Goal: Task Accomplishment & Management: Complete application form

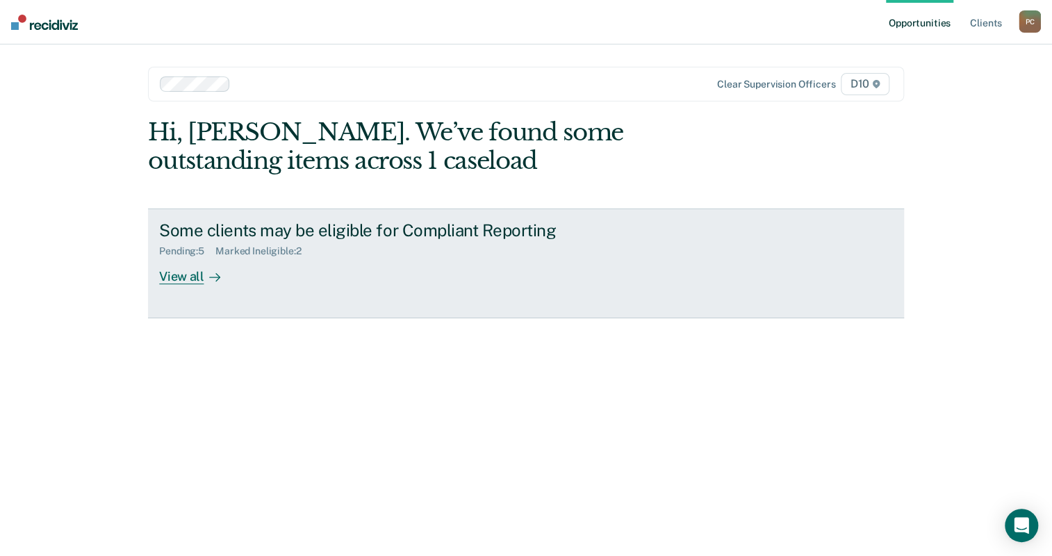
click at [213, 208] on link "Some clients may be eligible for Compliant Reporting Pending : 5 Marked Ineligi…" at bounding box center [526, 263] width 756 height 110
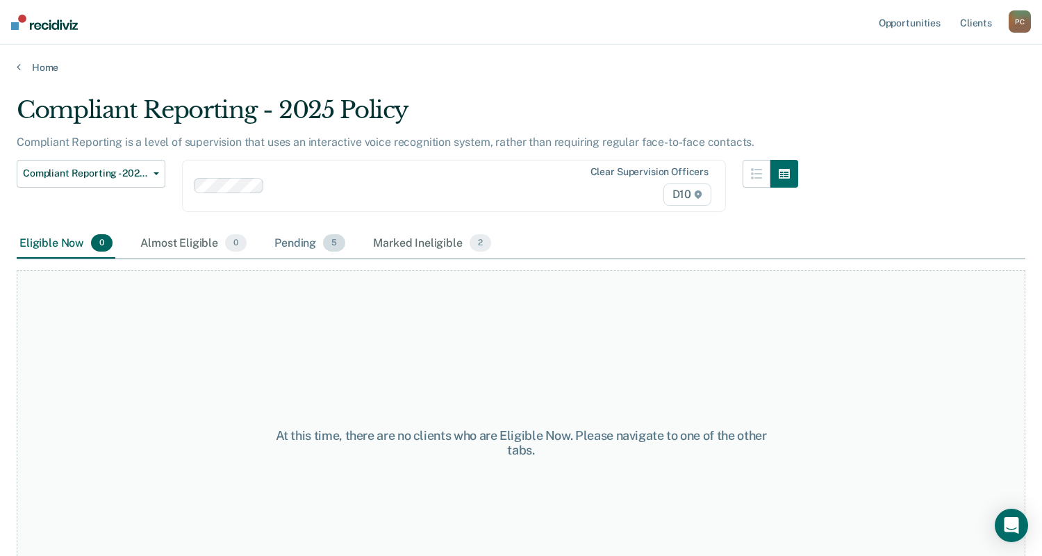
click at [272, 229] on div "Pending 5" at bounding box center [310, 244] width 76 height 31
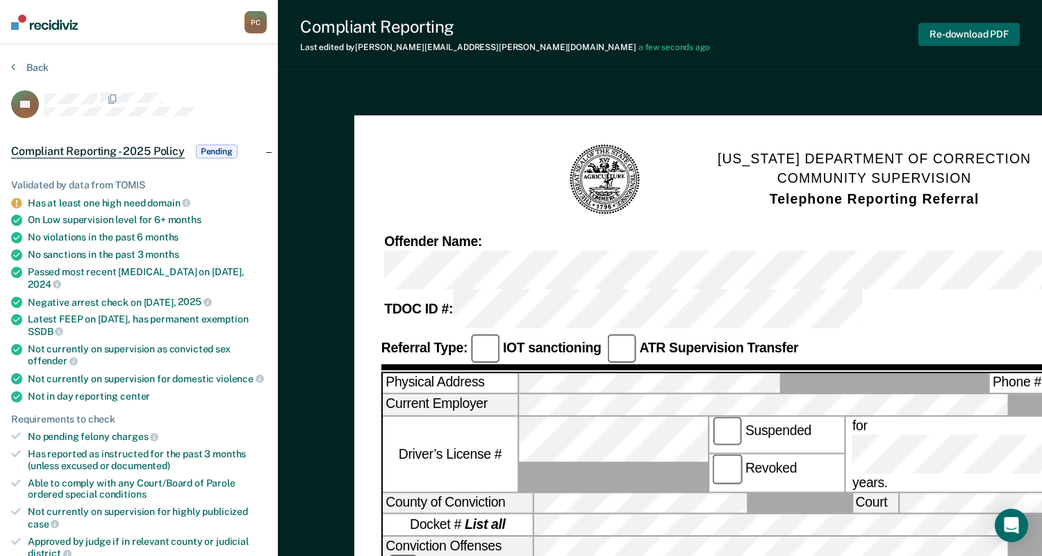
click at [964, 24] on button "Re-download PDF" at bounding box center [968, 34] width 101 height 23
